Goal: Task Accomplishment & Management: Complete application form

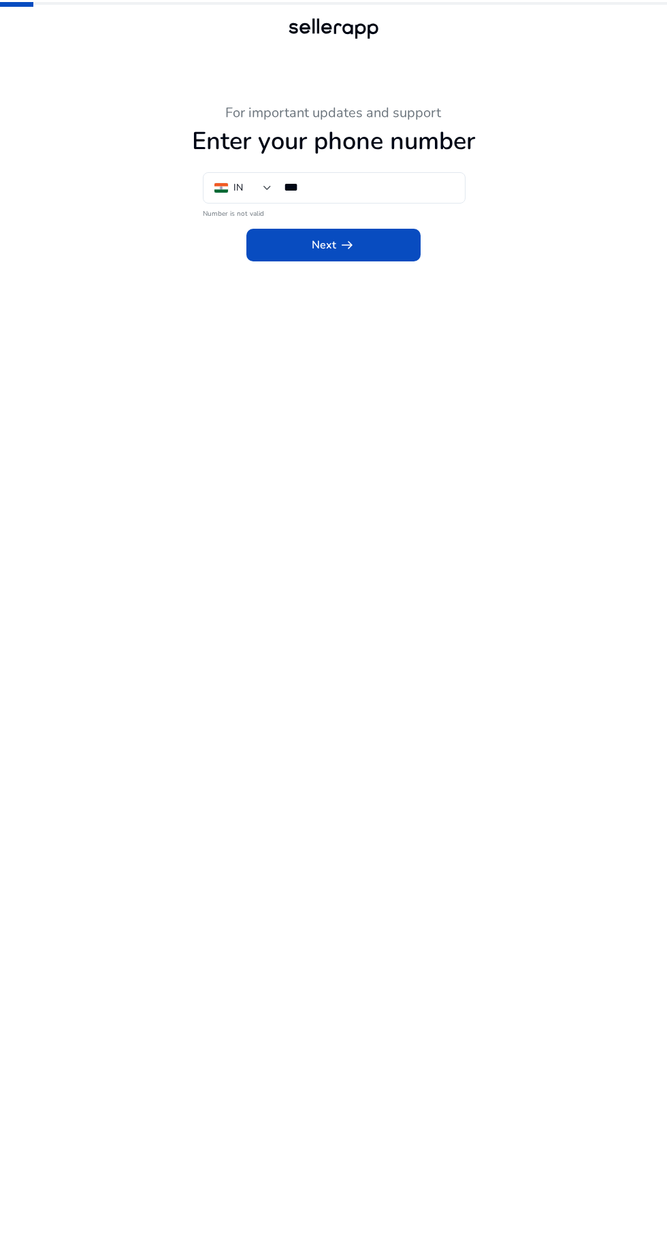
click at [416, 190] on input "***" at bounding box center [369, 187] width 170 height 15
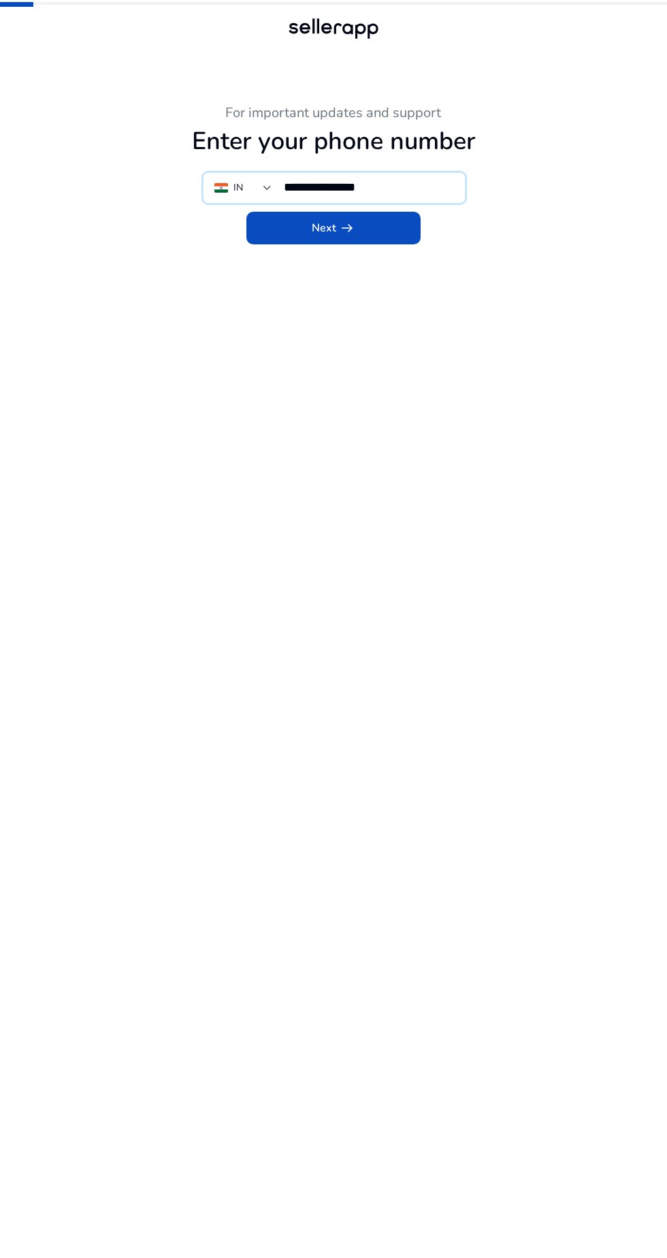
type input "**********"
click at [410, 231] on span at bounding box center [333, 228] width 174 height 33
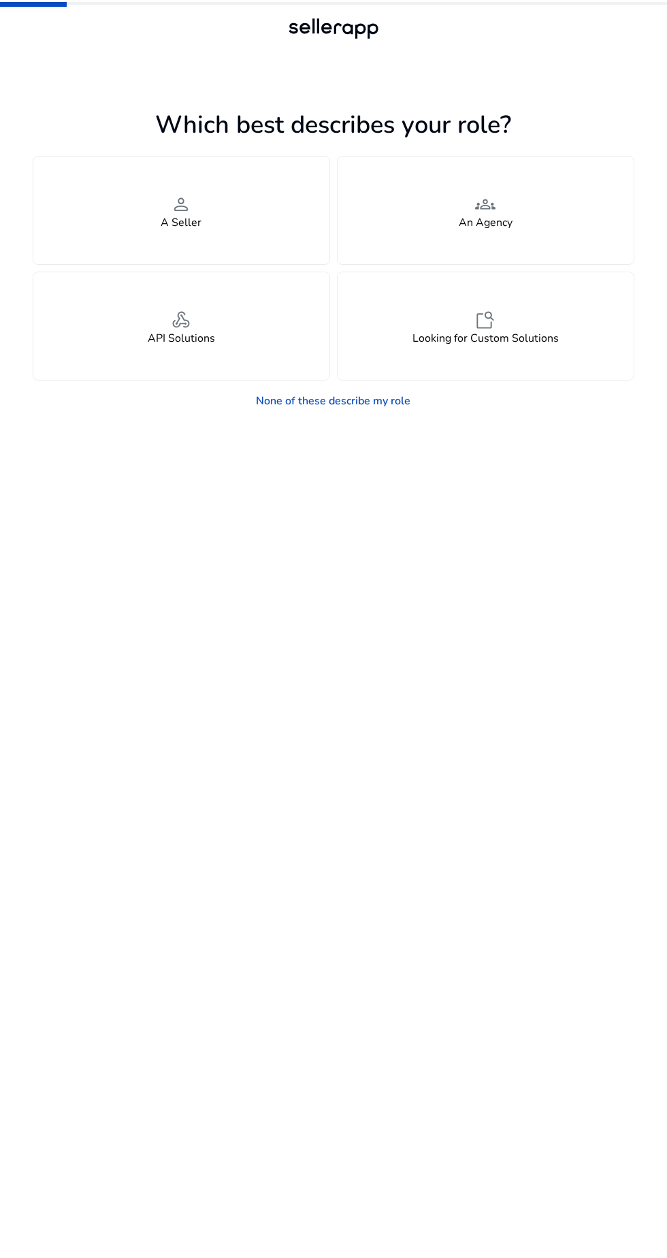
click at [231, 255] on div "person A Seller" at bounding box center [181, 211] width 296 height 108
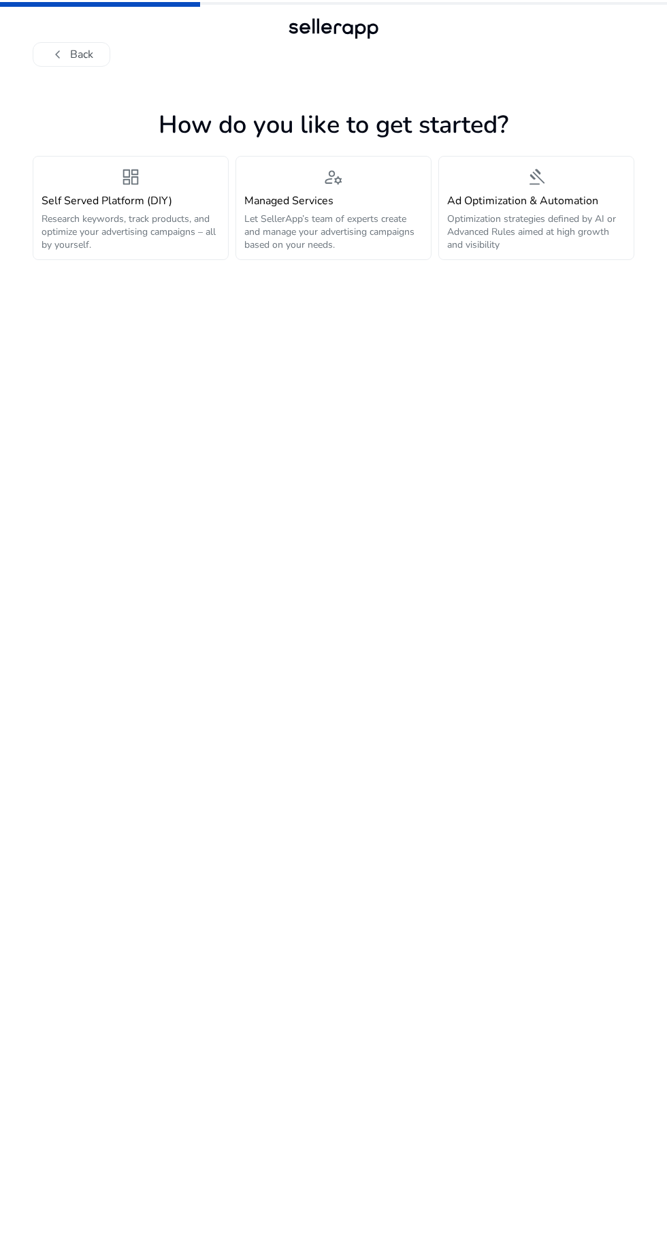
click at [203, 248] on p "Research keywords, track products, and optimize your advertising campaigns – al…" at bounding box center [131, 231] width 178 height 39
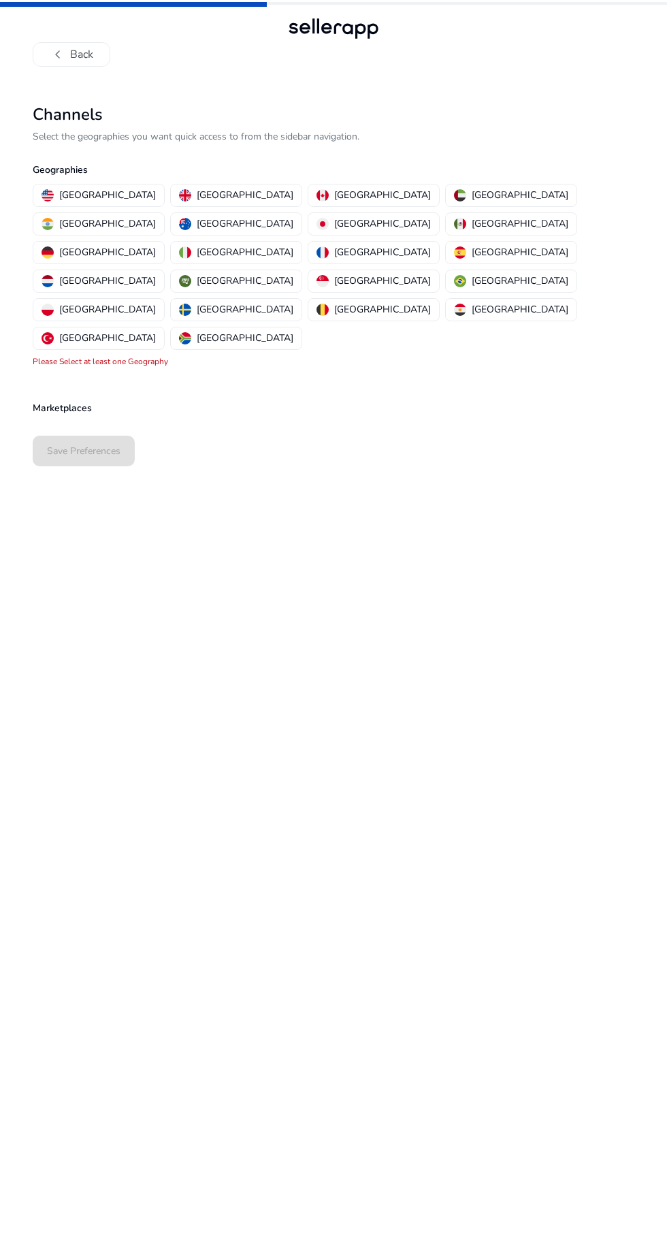
click at [156, 217] on p "[GEOGRAPHIC_DATA]" at bounding box center [107, 224] width 97 height 14
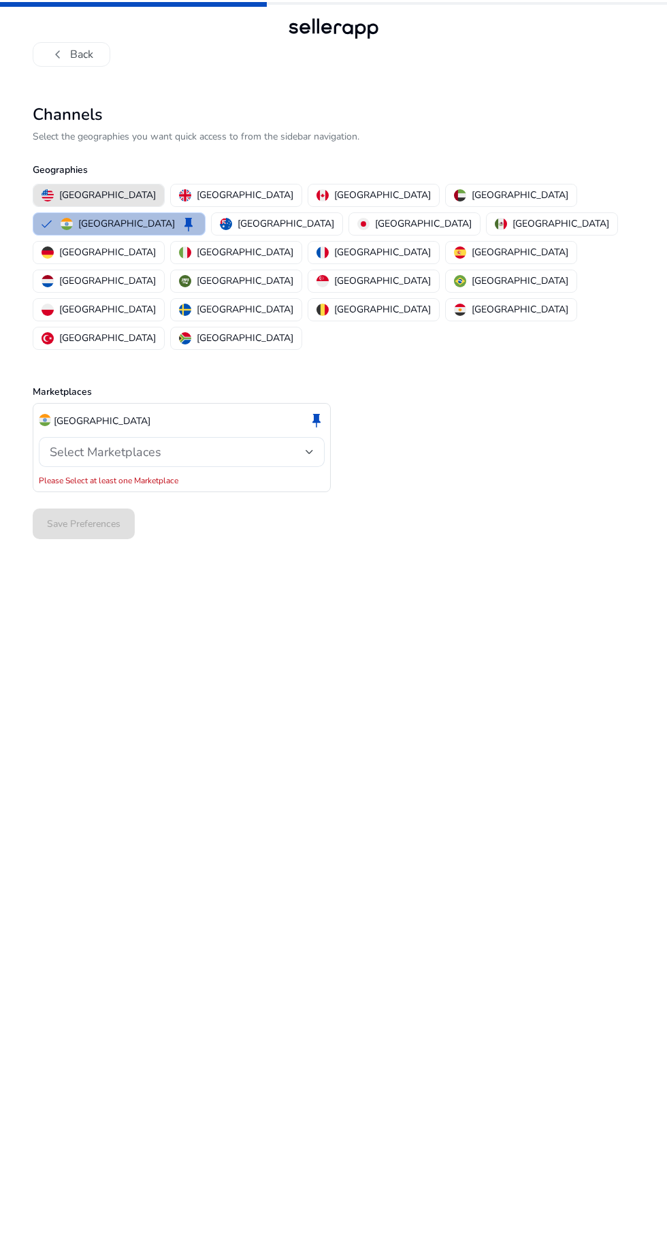
click at [103, 198] on p "[GEOGRAPHIC_DATA]" at bounding box center [107, 195] width 97 height 14
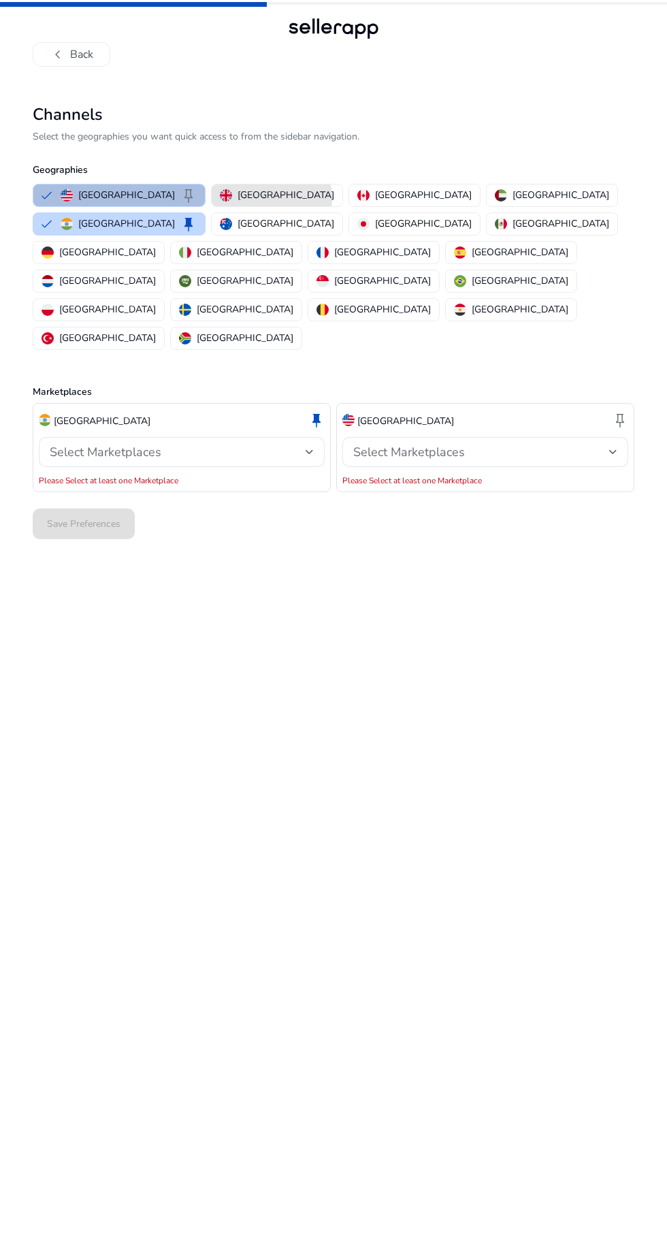
click at [238, 198] on p "[GEOGRAPHIC_DATA]" at bounding box center [286, 195] width 97 height 14
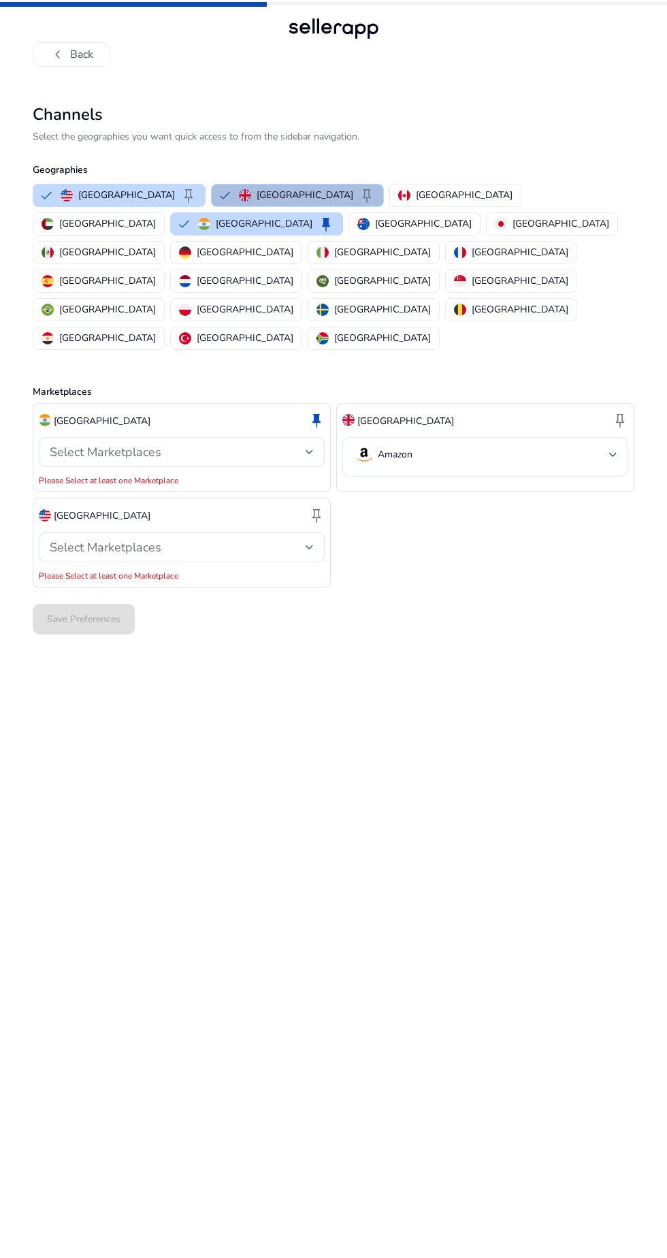
click at [308, 444] on div at bounding box center [310, 452] width 8 height 16
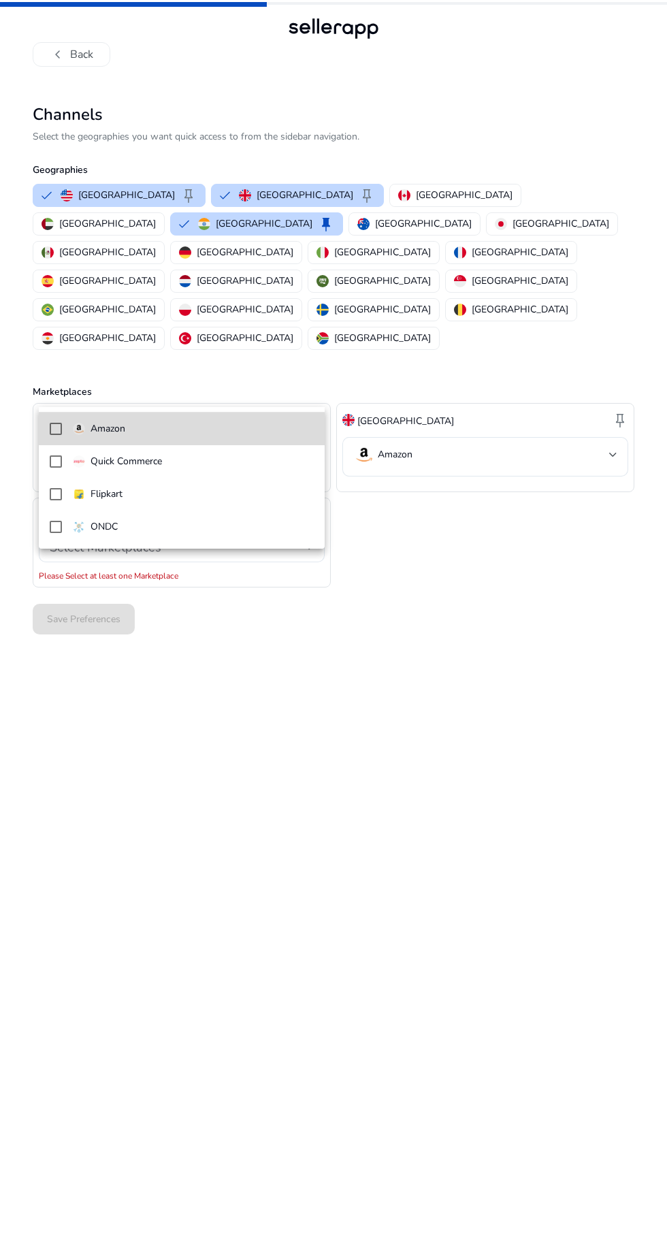
click at [197, 428] on span "Amazon" at bounding box center [194, 428] width 242 height 15
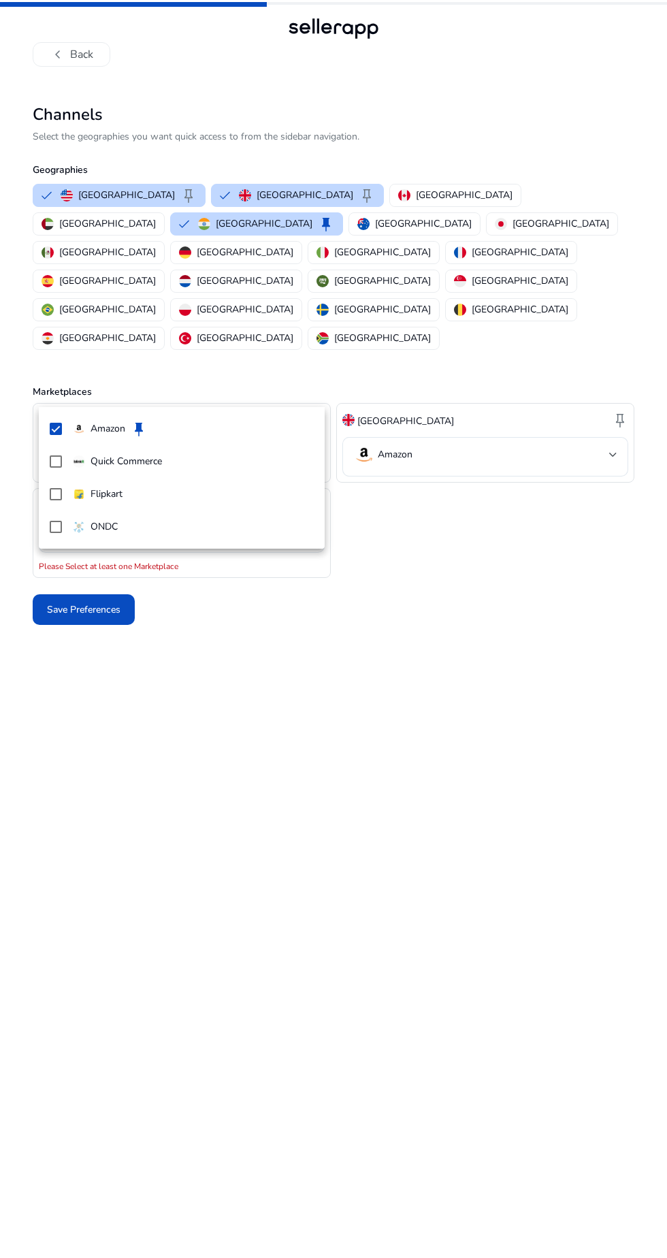
click at [483, 548] on div at bounding box center [333, 629] width 667 height 1258
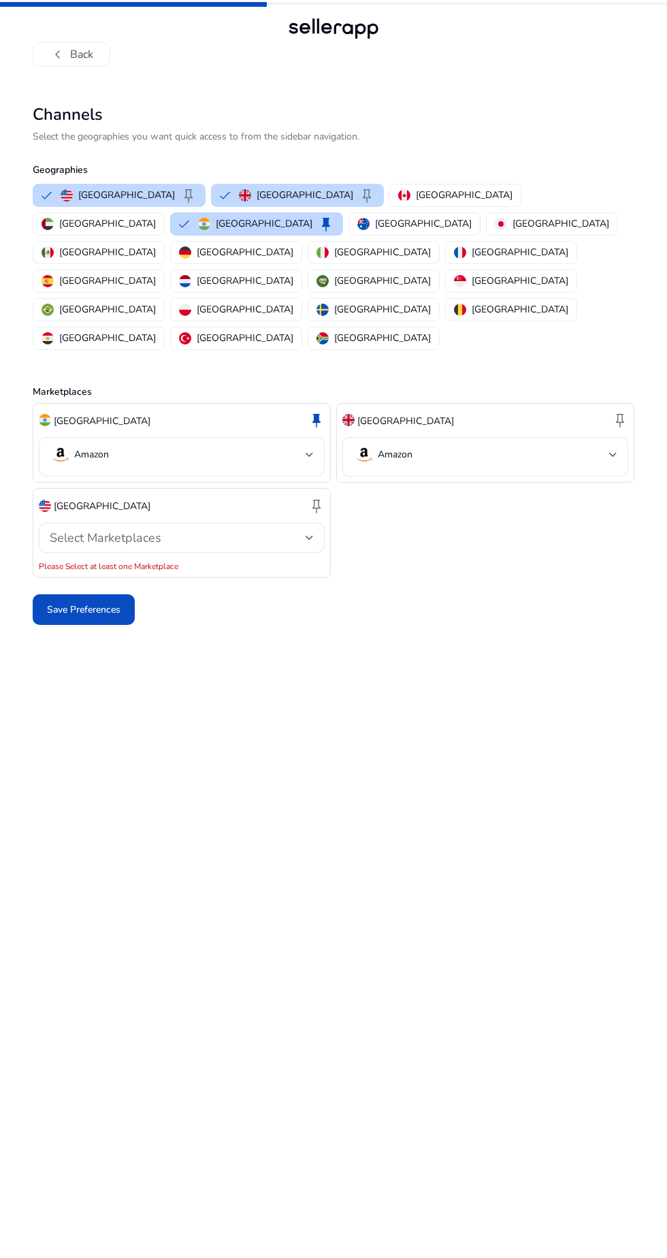
click at [298, 530] on div "Select Marketplaces" at bounding box center [178, 537] width 256 height 15
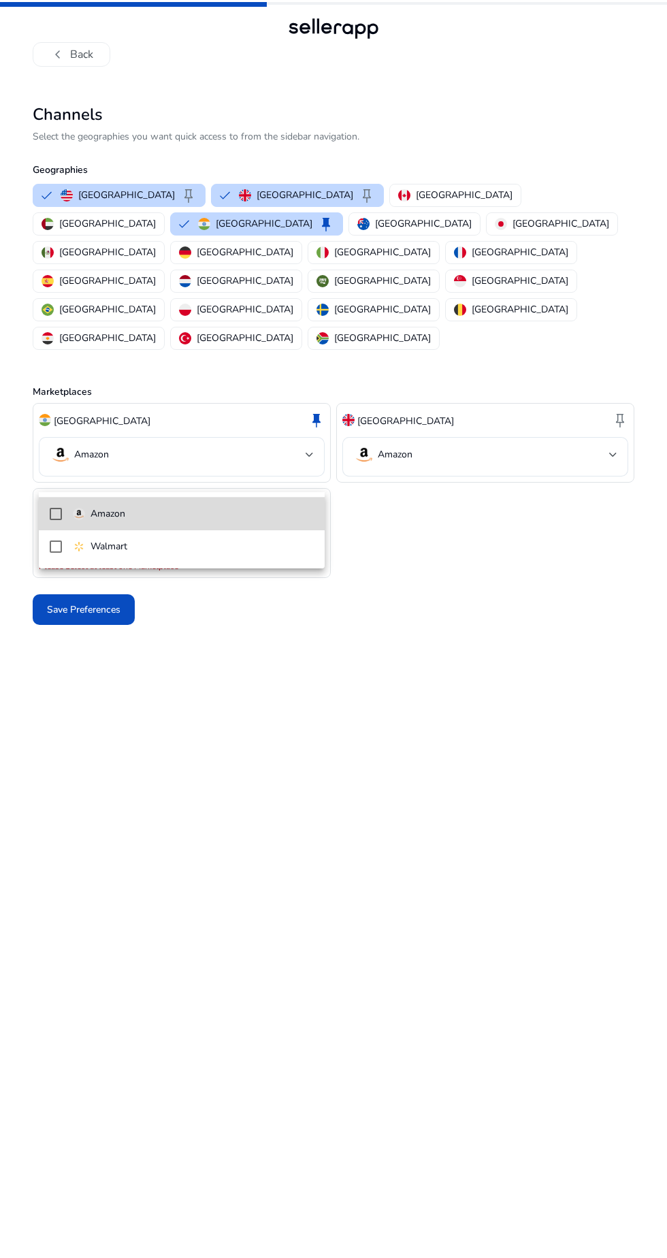
click at [241, 507] on span "Amazon" at bounding box center [194, 514] width 242 height 15
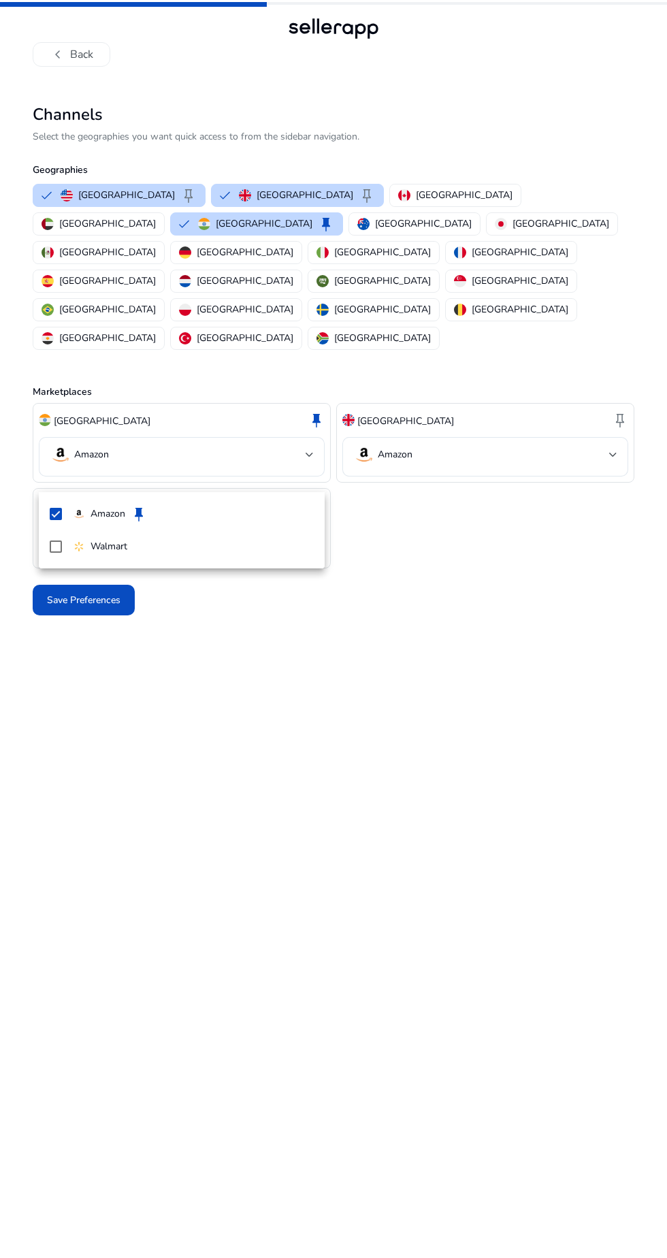
click at [507, 532] on div at bounding box center [333, 629] width 667 height 1258
click at [95, 593] on span "Save Preferences" at bounding box center [84, 600] width 74 height 14
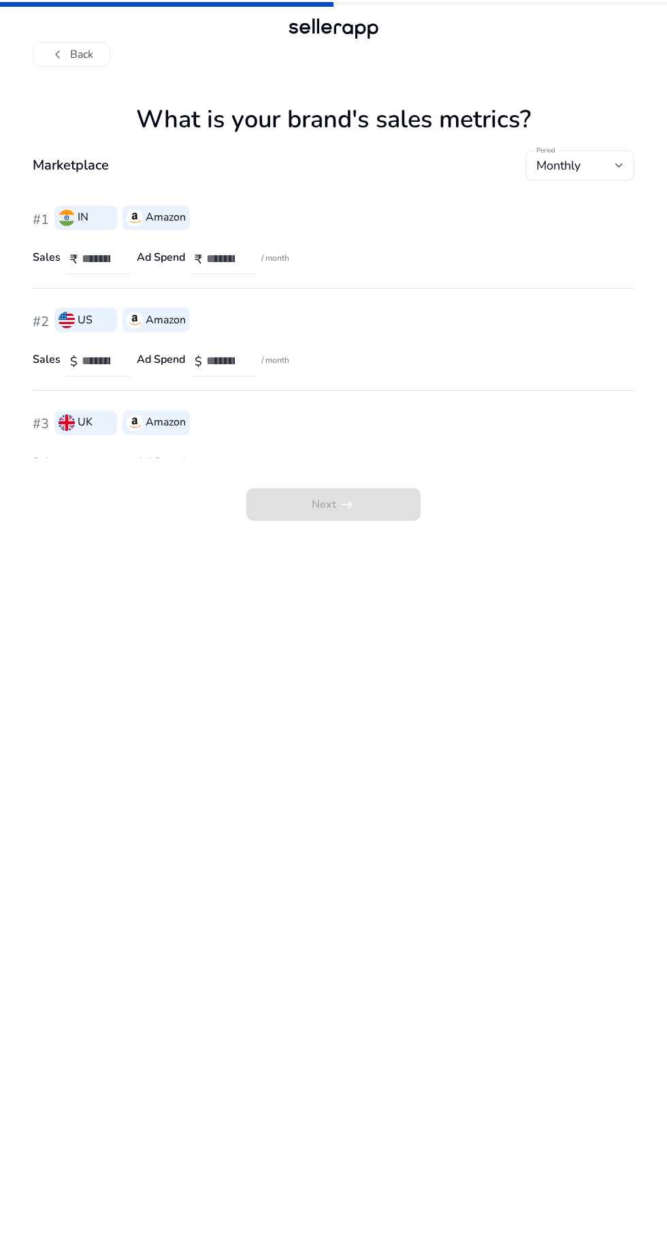
click at [371, 513] on span "Next arrow_right_alt" at bounding box center [333, 504] width 174 height 33
click at [86, 49] on button "chevron_left Back" at bounding box center [72, 54] width 78 height 25
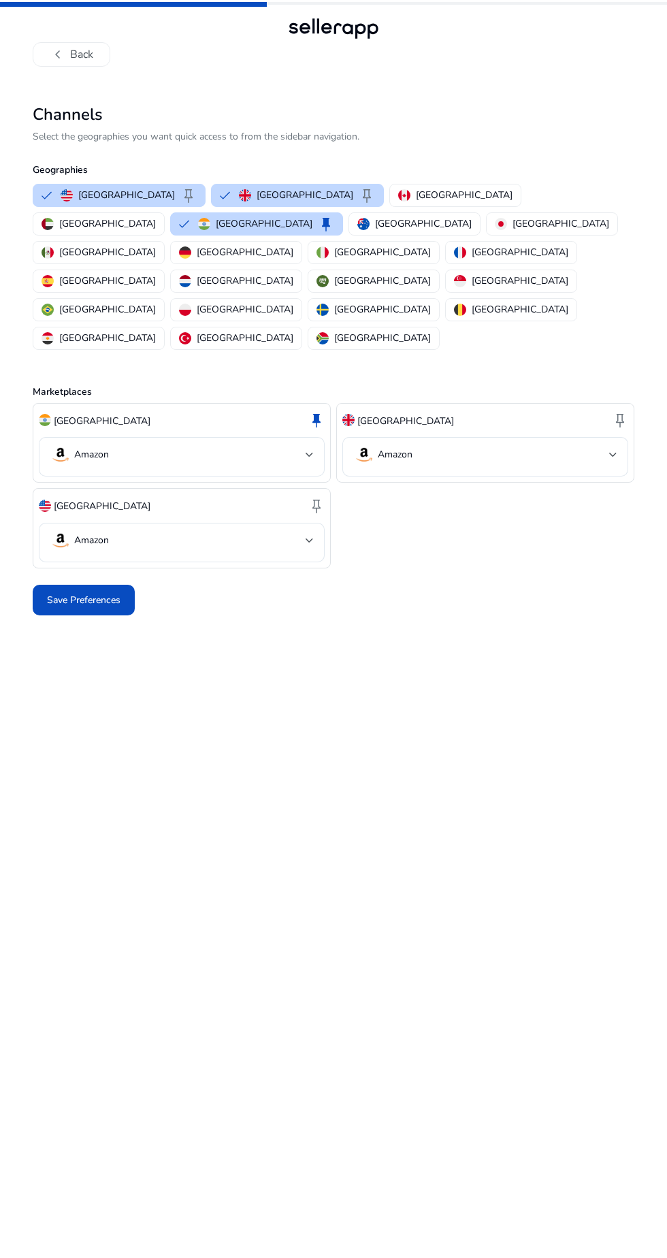
click at [86, 59] on button "chevron_left Back" at bounding box center [72, 54] width 78 height 25
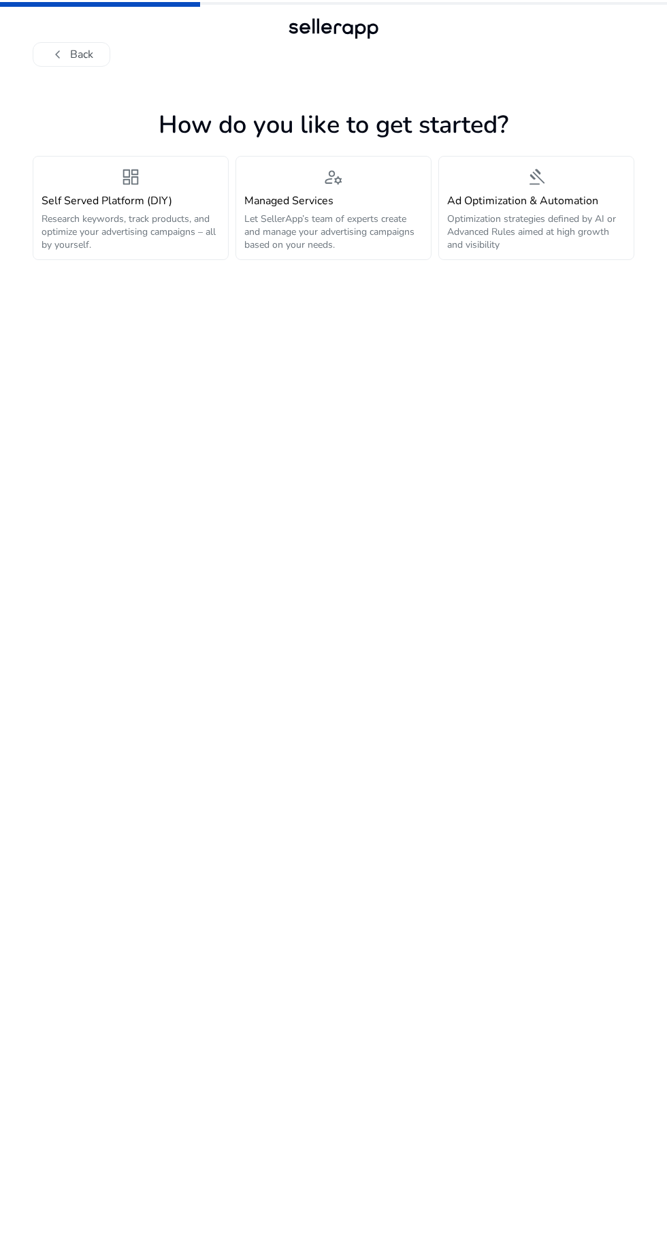
click at [78, 59] on button "chevron_left Back" at bounding box center [72, 54] width 78 height 25
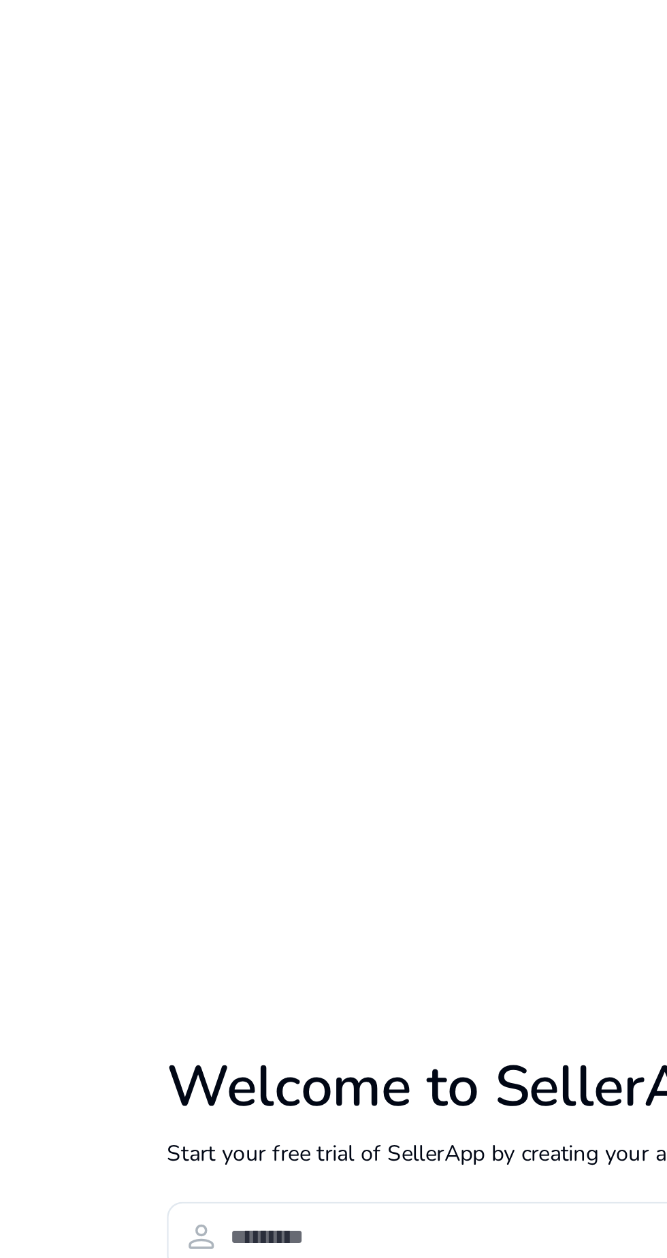
type input "***"
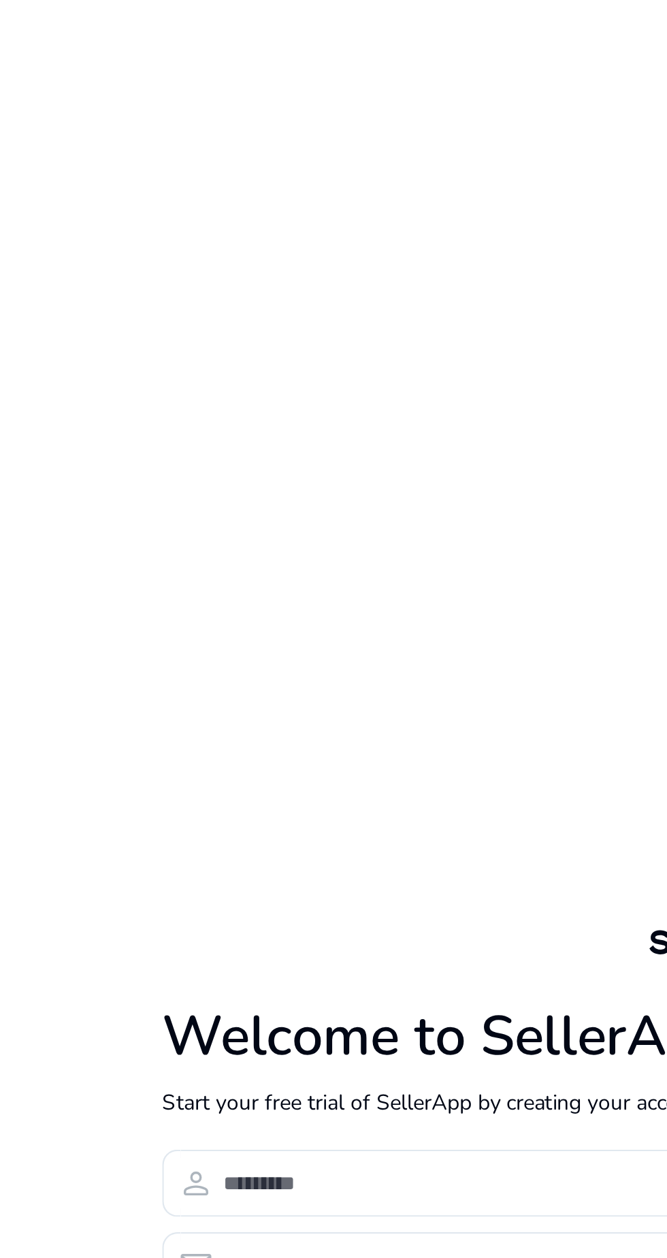
scroll to position [17, 0]
